Goal: Learn about a topic: Understand process/instructions

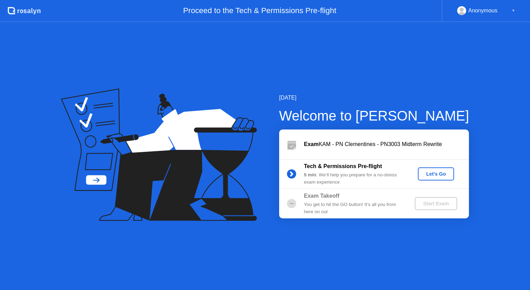
click at [441, 174] on div "Let's Go" at bounding box center [435, 174] width 31 height 6
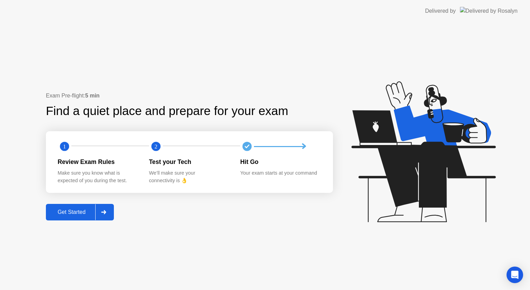
click at [70, 210] on div "Get Started" at bounding box center [71, 212] width 47 height 6
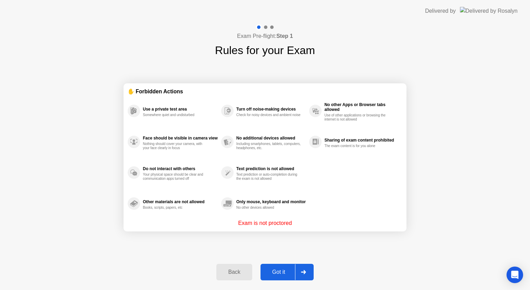
click at [275, 271] on div "Got it" at bounding box center [279, 272] width 32 height 6
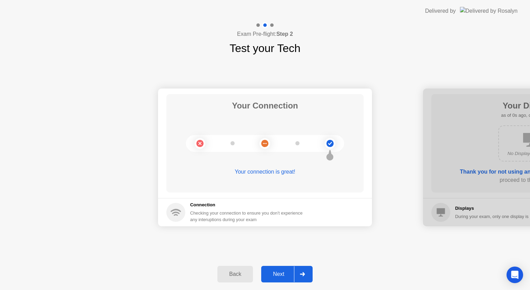
click at [283, 273] on div "Next" at bounding box center [278, 274] width 31 height 6
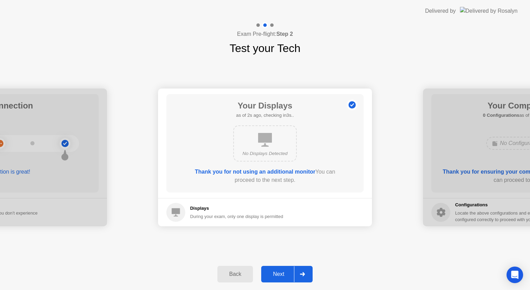
click at [283, 273] on div "Next" at bounding box center [278, 274] width 31 height 6
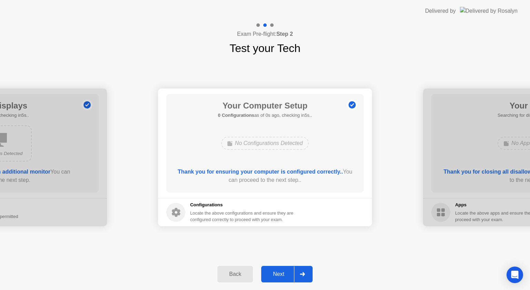
click at [283, 273] on div "Next" at bounding box center [278, 274] width 31 height 6
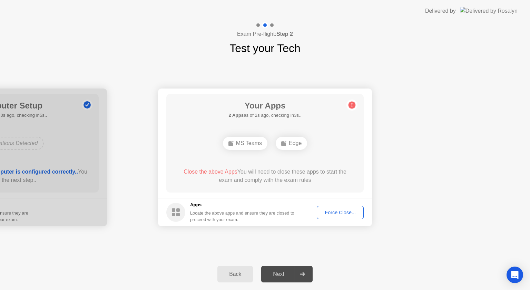
click at [339, 213] on div "Force Close..." at bounding box center [340, 213] width 42 height 6
click at [333, 215] on div "Force Close..." at bounding box center [340, 213] width 42 height 6
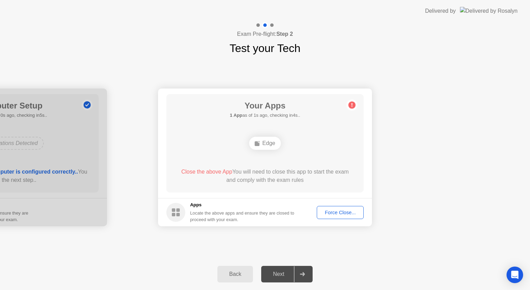
click at [332, 214] on div "Force Close..." at bounding box center [340, 213] width 42 height 6
click at [345, 211] on div "Force Close..." at bounding box center [340, 213] width 42 height 6
click at [337, 210] on div "Force Close..." at bounding box center [340, 213] width 42 height 6
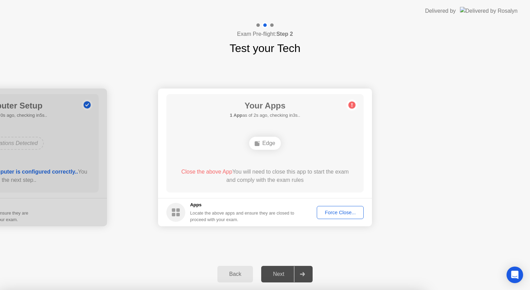
click at [266, 141] on div "Edge" at bounding box center [264, 143] width 31 height 13
click at [331, 210] on div "Force Close..." at bounding box center [340, 213] width 42 height 6
click at [324, 210] on div "Force Close..." at bounding box center [340, 213] width 42 height 6
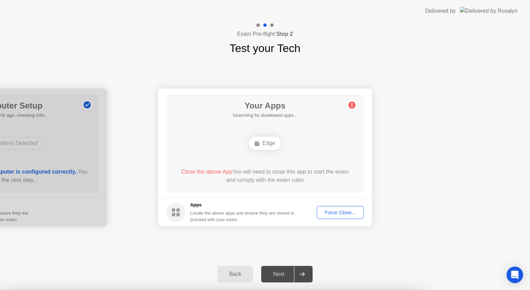
click at [330, 213] on div "Force Close..." at bounding box center [340, 213] width 42 height 6
click at [346, 211] on div "Force Close..." at bounding box center [340, 213] width 42 height 6
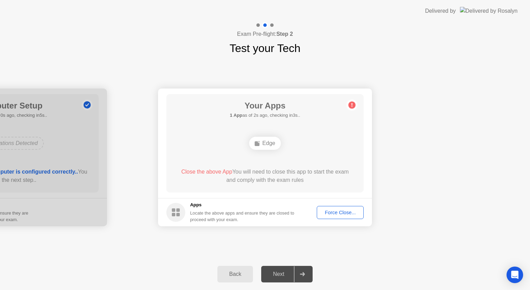
click at [345, 207] on button "Force Close..." at bounding box center [340, 212] width 47 height 13
click at [329, 210] on div "Force Close..." at bounding box center [340, 213] width 42 height 6
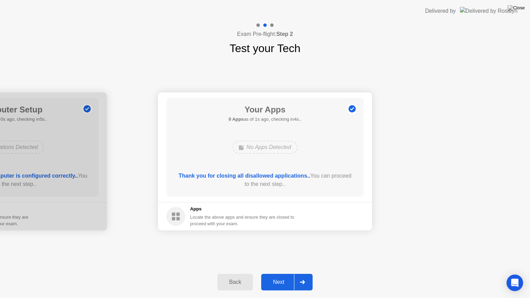
click at [287, 276] on button "Next" at bounding box center [286, 282] width 51 height 17
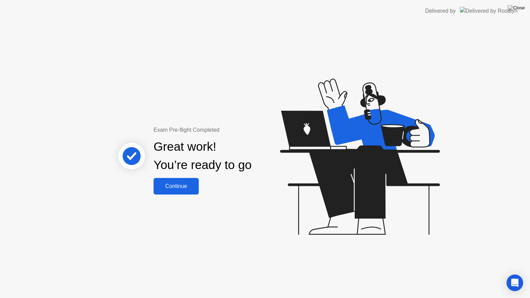
click at [170, 181] on button "Continue" at bounding box center [176, 186] width 45 height 17
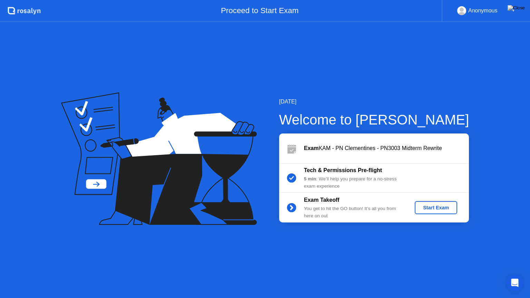
click at [434, 206] on div "Start Exam" at bounding box center [435, 208] width 37 height 6
